Goal: Find specific page/section: Find specific page/section

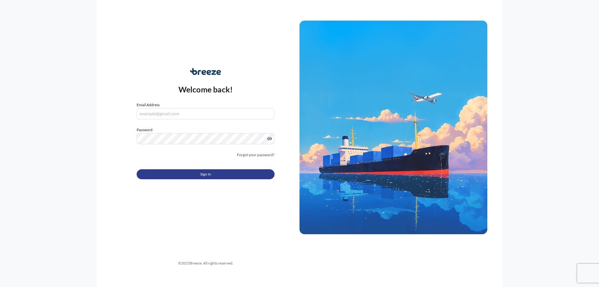
type input "[EMAIL_ADDRESS][DOMAIN_NAME]"
click at [217, 176] on button "Sign In" at bounding box center [206, 174] width 138 height 10
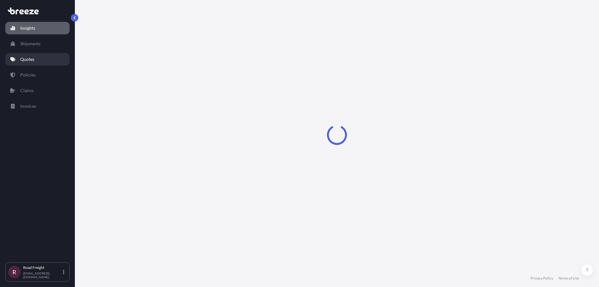
select select "2025"
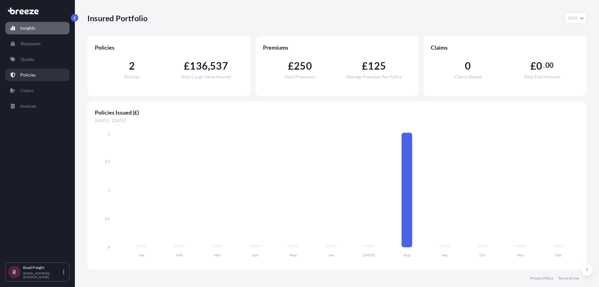
click at [40, 71] on link "Policies" at bounding box center [37, 75] width 64 height 12
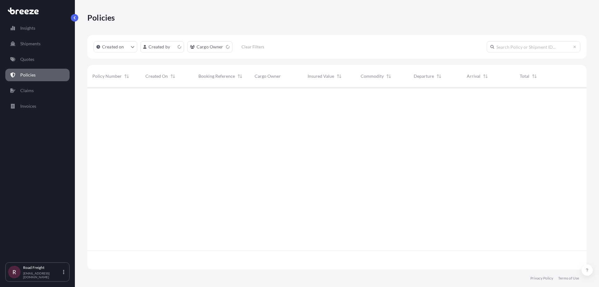
scroll to position [181, 495]
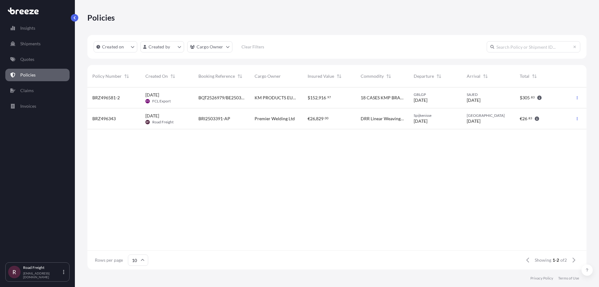
click at [220, 168] on div "BRZ496581-2 13 Aug 2025 FE FCL Export BQT2526979/BE2503848 KM PRODUCTS EUROPE L…" at bounding box center [337, 168] width 500 height 163
drag, startPoint x: 90, startPoint y: 96, endPoint x: 122, endPoint y: 99, distance: 32.6
click at [122, 99] on div "BRZ496581-2" at bounding box center [113, 97] width 53 height 21
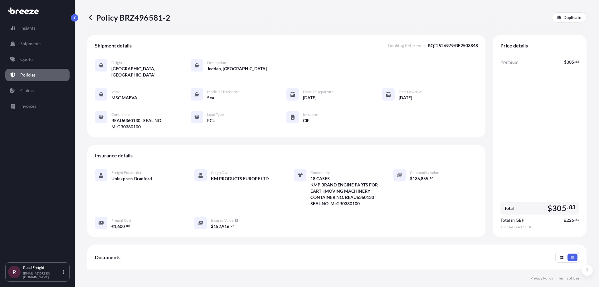
drag, startPoint x: 168, startPoint y: 21, endPoint x: 175, endPoint y: 19, distance: 7.6
click at [168, 21] on p "Policy BRZ496581-2" at bounding box center [128, 17] width 83 height 10
drag, startPoint x: 175, startPoint y: 18, endPoint x: 135, endPoint y: 18, distance: 40.3
click at [135, 18] on div "Policy BRZ496581-2 Duplicate" at bounding box center [337, 17] width 500 height 10
drag, startPoint x: 151, startPoint y: 18, endPoint x: 167, endPoint y: 18, distance: 15.6
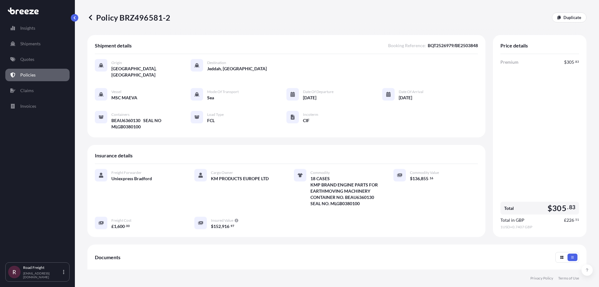
click at [152, 18] on p "Policy BRZ496581-2" at bounding box center [128, 17] width 83 height 10
drag, startPoint x: 168, startPoint y: 18, endPoint x: 120, endPoint y: 18, distance: 48.7
click at [120, 18] on p "Policy BRZ496581-2" at bounding box center [128, 17] width 83 height 10
copy p "BRZ496581-2"
click at [375, 21] on div "Policy BRZ496581-2 Duplicate" at bounding box center [337, 17] width 500 height 10
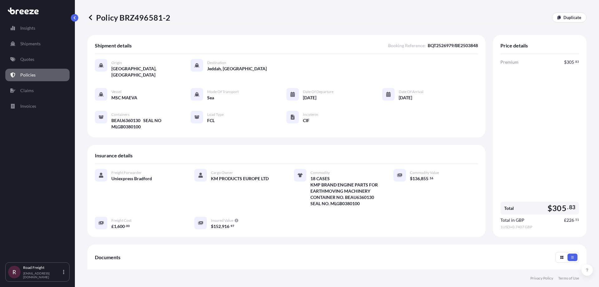
click at [232, 22] on div "Policy BRZ496581-2 Duplicate" at bounding box center [337, 17] width 500 height 10
drag, startPoint x: 165, startPoint y: 16, endPoint x: 212, endPoint y: 23, distance: 47.6
click at [121, 17] on p "Policy BRZ496581-2" at bounding box center [128, 17] width 83 height 10
click at [212, 23] on div "Policy BRZ496581-2 Duplicate" at bounding box center [337, 17] width 500 height 35
drag, startPoint x: 174, startPoint y: 21, endPoint x: 128, endPoint y: 18, distance: 46.0
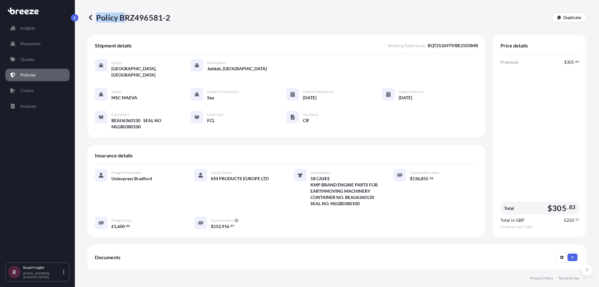
click at [126, 18] on div "Policy BRZ496581-2 Duplicate" at bounding box center [337, 17] width 500 height 10
click at [174, 16] on div "Policy BRZ496581-2 Duplicate" at bounding box center [337, 17] width 500 height 10
drag, startPoint x: 199, startPoint y: 21, endPoint x: 188, endPoint y: 20, distance: 10.6
click at [199, 21] on div "Policy BRZ496581-2 Duplicate" at bounding box center [337, 17] width 500 height 10
click at [34, 75] on p "Policies" at bounding box center [27, 75] width 15 height 6
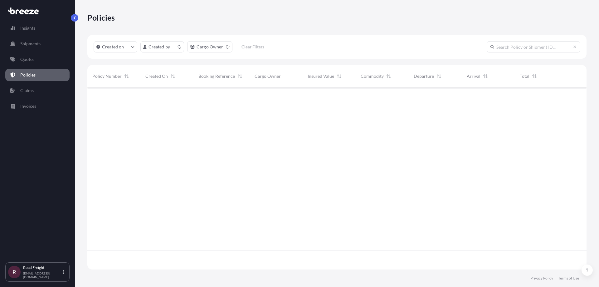
scroll to position [181, 495]
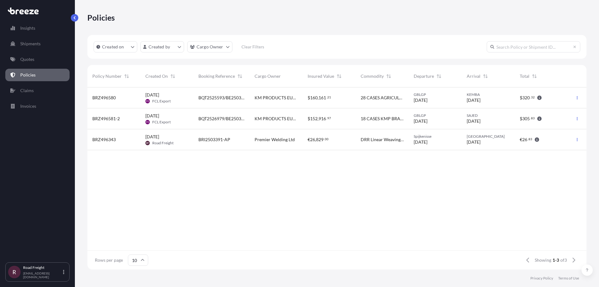
click at [267, 188] on div "BRZ496580 13 Aug 2025 FE FCL Export BQT2525593/BE2503760 KM PRODUCTS EUROPE LTD…" at bounding box center [337, 168] width 500 height 163
click at [32, 57] on p "Quotes" at bounding box center [27, 59] width 14 height 6
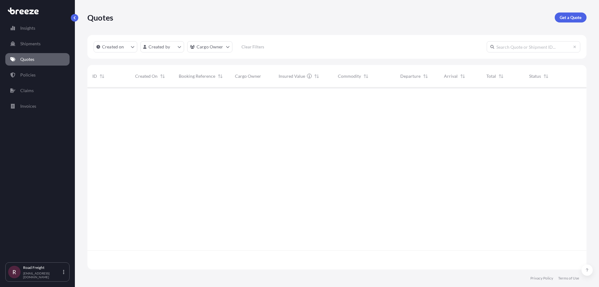
scroll to position [181, 495]
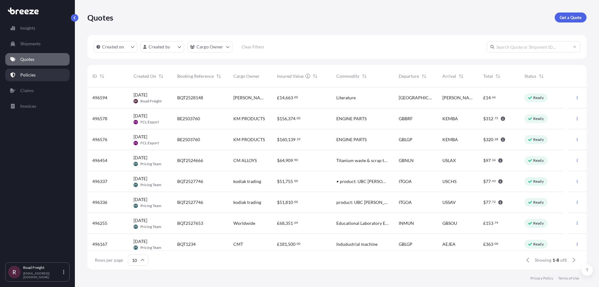
click at [39, 76] on link "Policies" at bounding box center [37, 75] width 64 height 12
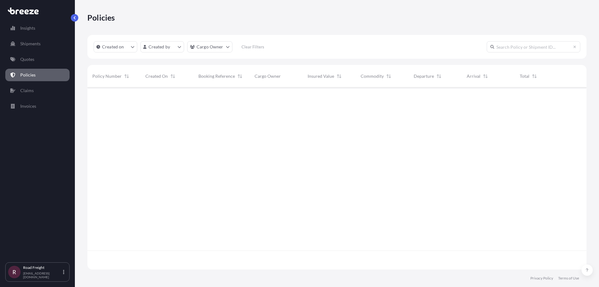
scroll to position [181, 495]
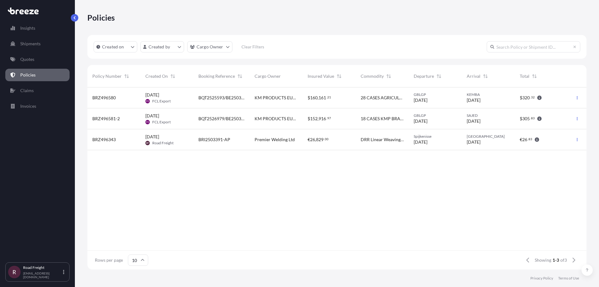
click at [179, 14] on div "Policies" at bounding box center [337, 17] width 500 height 10
click at [198, 200] on div "BRZ496580 13 Aug 2025 FE FCL Export BQT2525593/BE2503760 KM PRODUCTS EUROPE LTD…" at bounding box center [337, 168] width 500 height 163
click at [375, 29] on div "Policies" at bounding box center [337, 17] width 500 height 35
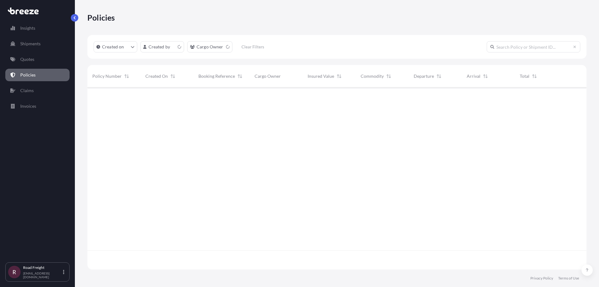
scroll to position [181, 495]
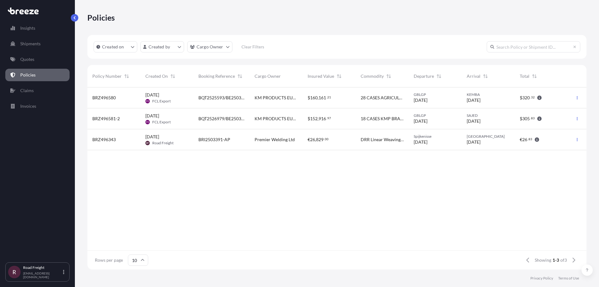
click at [293, 28] on div "Policies" at bounding box center [337, 17] width 500 height 35
click at [231, 17] on div "Policies" at bounding box center [337, 17] width 500 height 10
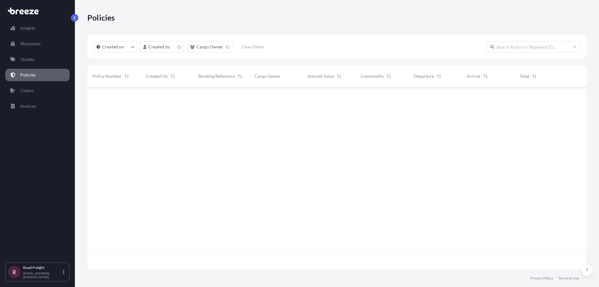
scroll to position [181, 495]
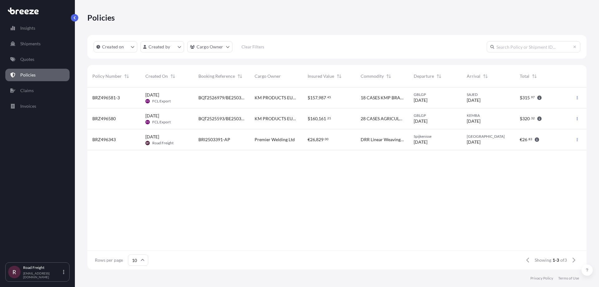
click at [276, 14] on div "Policies" at bounding box center [337, 17] width 500 height 10
